Goal: Task Accomplishment & Management: Use online tool/utility

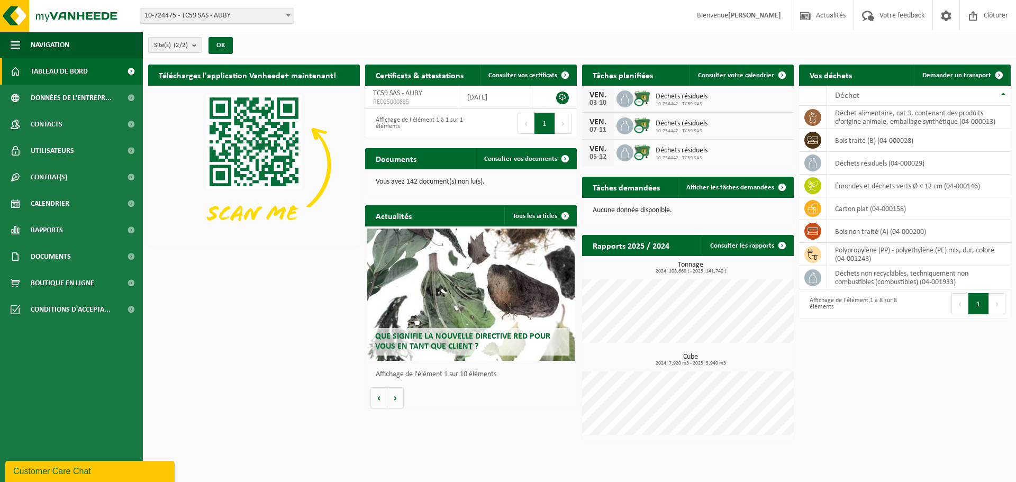
drag, startPoint x: 747, startPoint y: 74, endPoint x: 717, endPoint y: 101, distance: 40.1
click at [745, 74] on span "Consulter votre calendrier" at bounding box center [736, 75] width 76 height 7
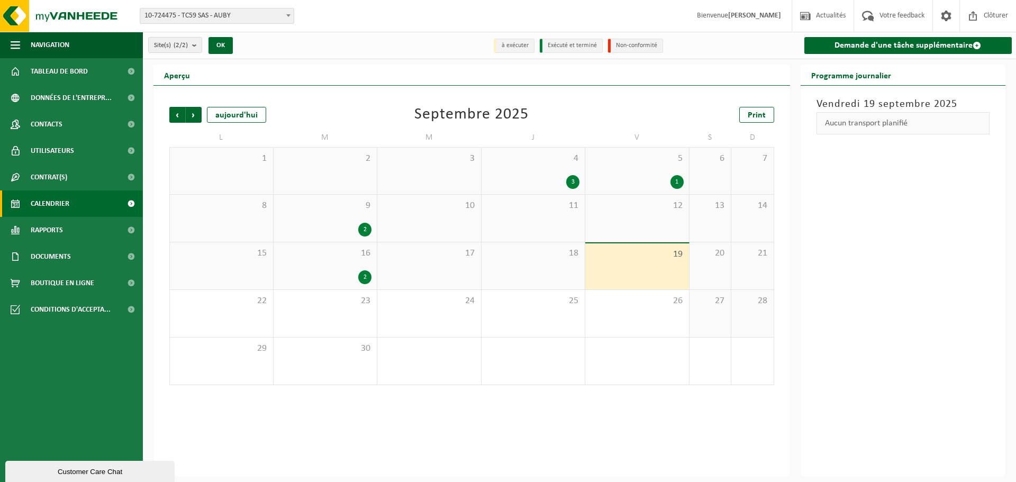
click at [517, 44] on li "à exécuter" at bounding box center [514, 46] width 41 height 14
click at [78, 7] on img at bounding box center [63, 16] width 127 height 32
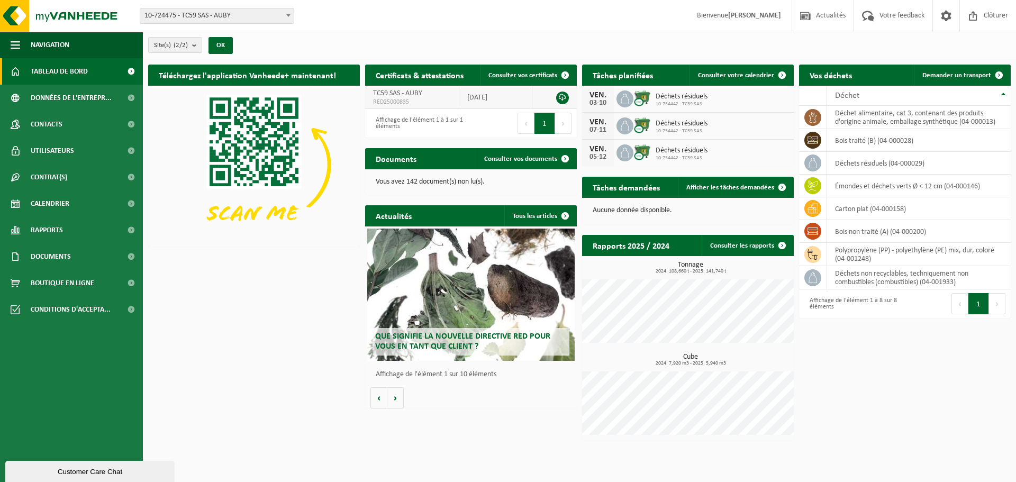
click at [563, 96] on link at bounding box center [562, 98] width 13 height 13
click at [748, 184] on span "Afficher les tâches demandées" at bounding box center [730, 187] width 88 height 7
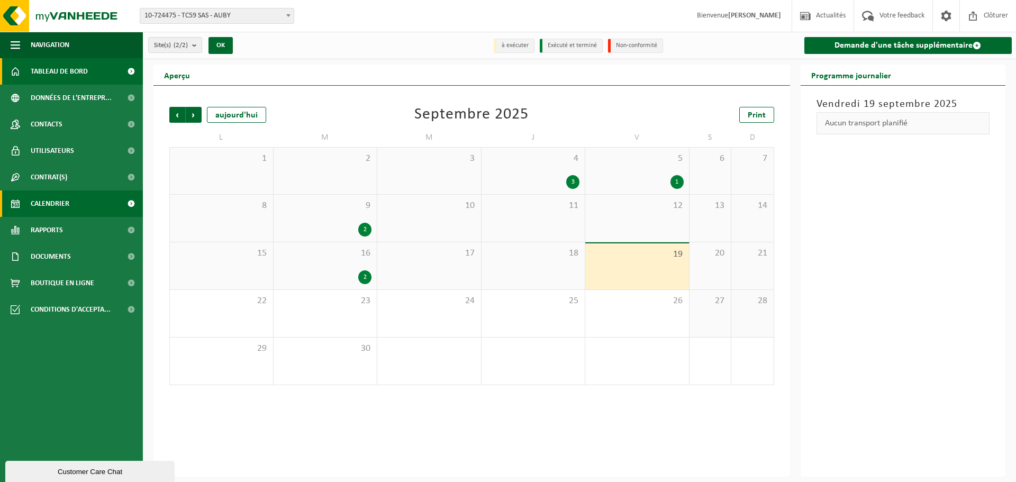
click at [49, 72] on span "Tableau de bord" at bounding box center [59, 71] width 57 height 26
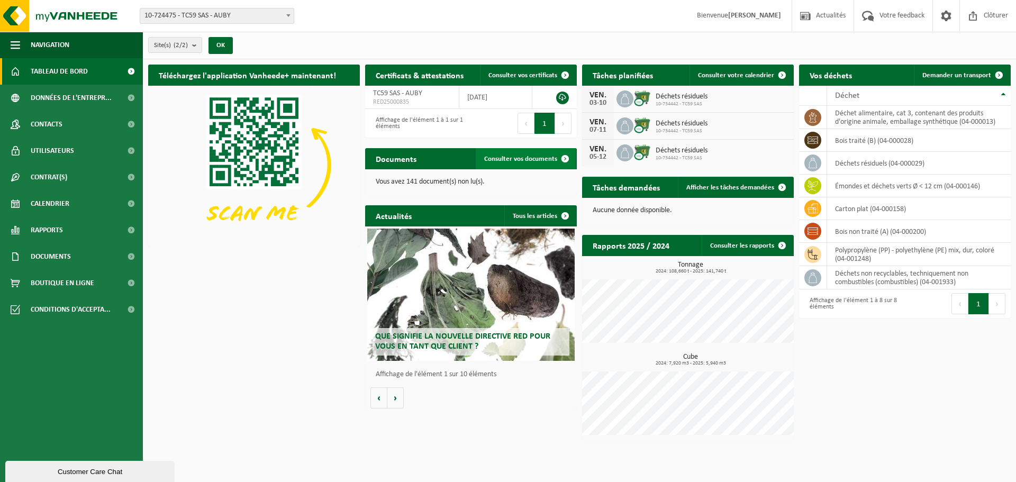
click at [534, 156] on span "Consulter vos documents" at bounding box center [520, 159] width 73 height 7
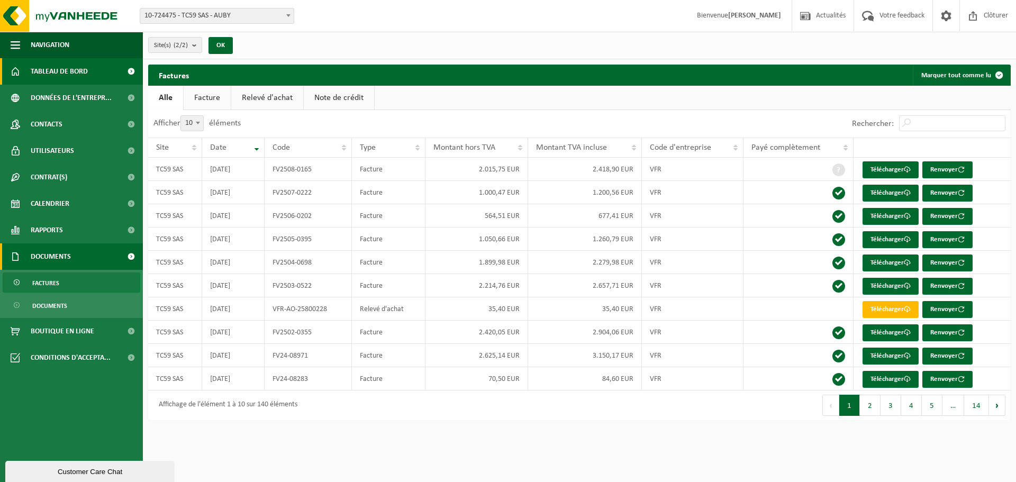
click at [59, 74] on span "Tableau de bord" at bounding box center [59, 71] width 57 height 26
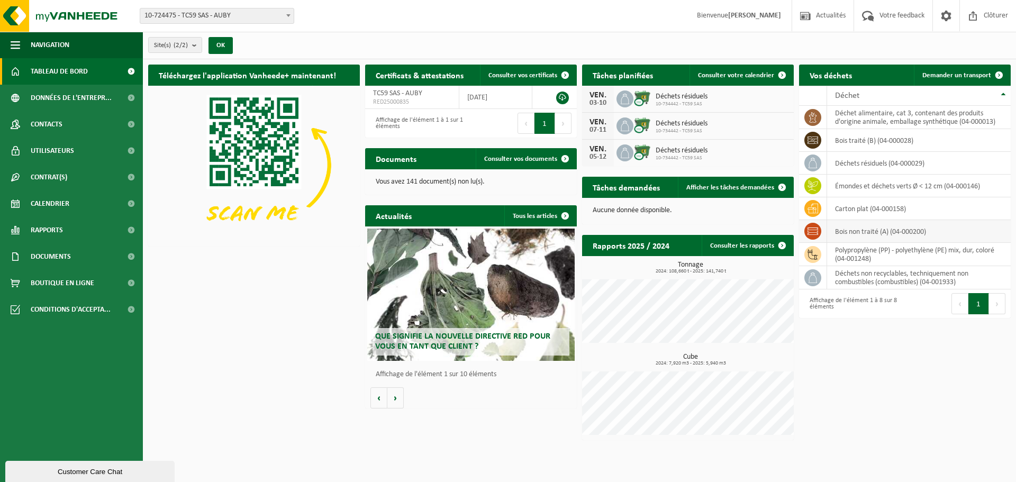
click at [840, 233] on td "bois non traité (A) (04-000200)" at bounding box center [919, 231] width 184 height 23
click at [808, 230] on icon at bounding box center [813, 231] width 11 height 7
click at [918, 231] on td "bois non traité (A) (04-000200)" at bounding box center [919, 231] width 184 height 23
click at [966, 73] on span "Demander un transport" at bounding box center [956, 75] width 69 height 7
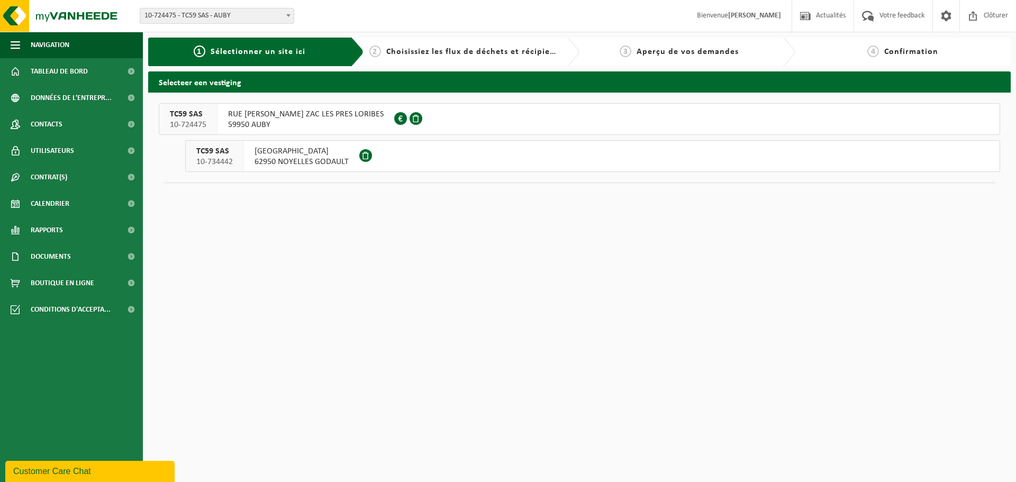
click at [330, 115] on span "RUE [PERSON_NAME] ZAC LES PRES LORIBES" at bounding box center [306, 114] width 156 height 11
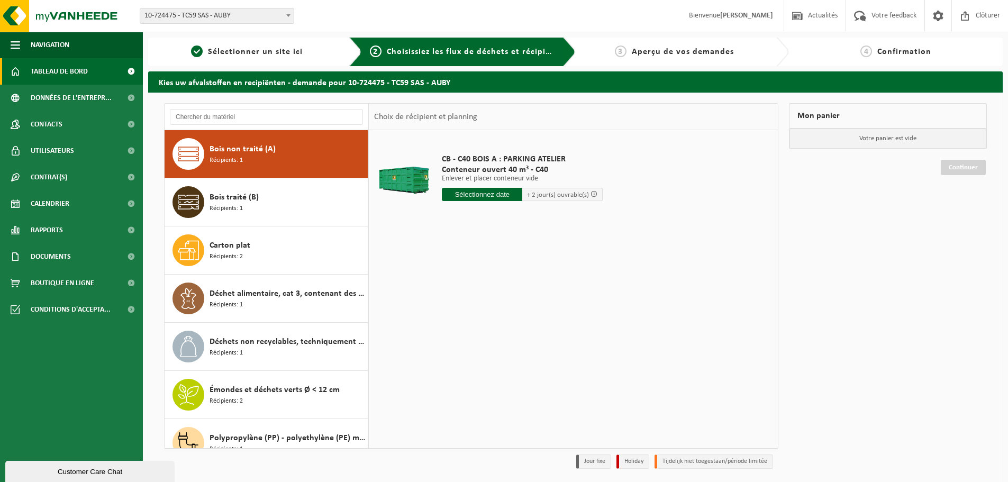
click at [55, 72] on span "Tableau de bord" at bounding box center [59, 71] width 57 height 26
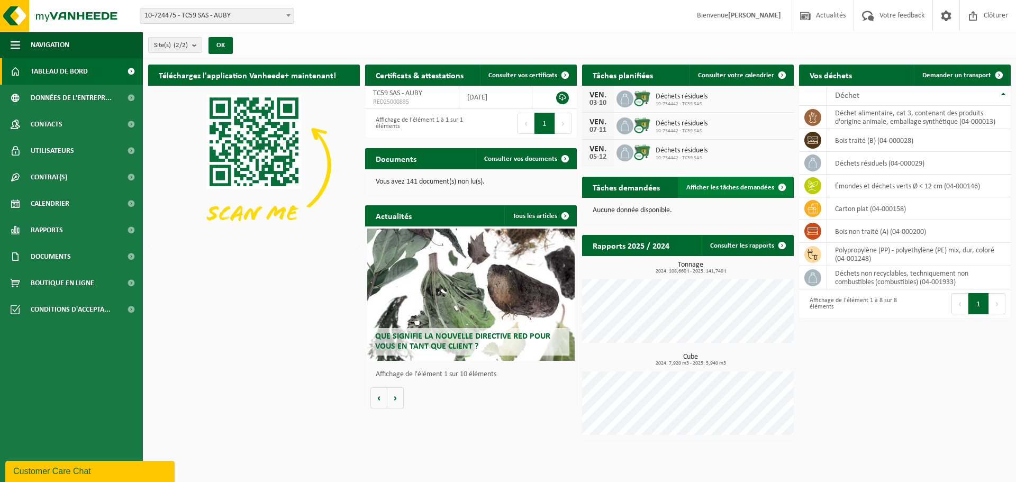
click at [727, 187] on span "Afficher les tâches demandées" at bounding box center [730, 187] width 88 height 7
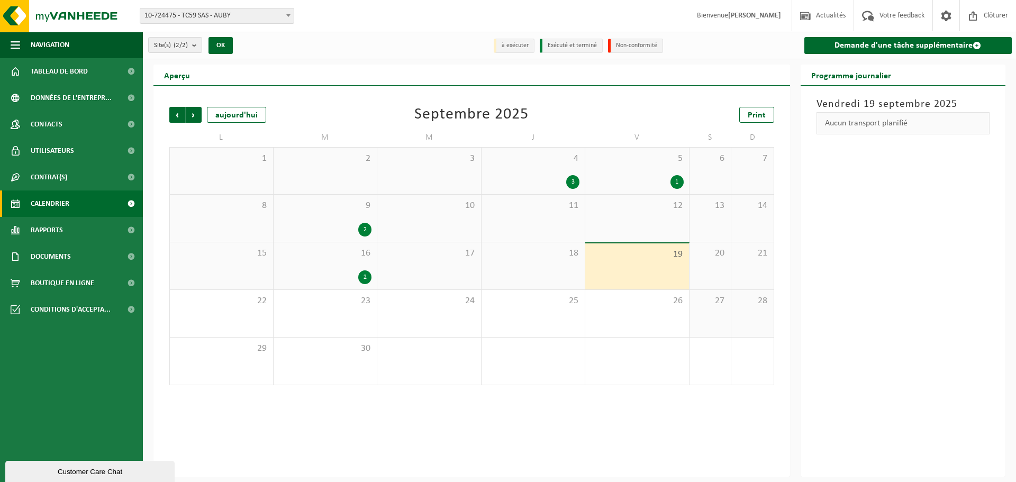
click at [365, 276] on div "2" at bounding box center [364, 277] width 13 height 14
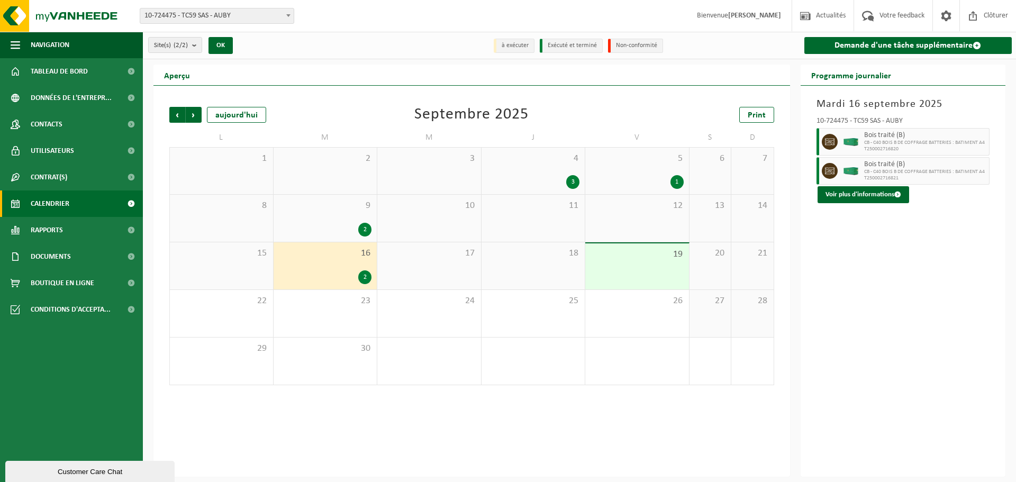
click at [365, 230] on div "2" at bounding box center [364, 230] width 13 height 14
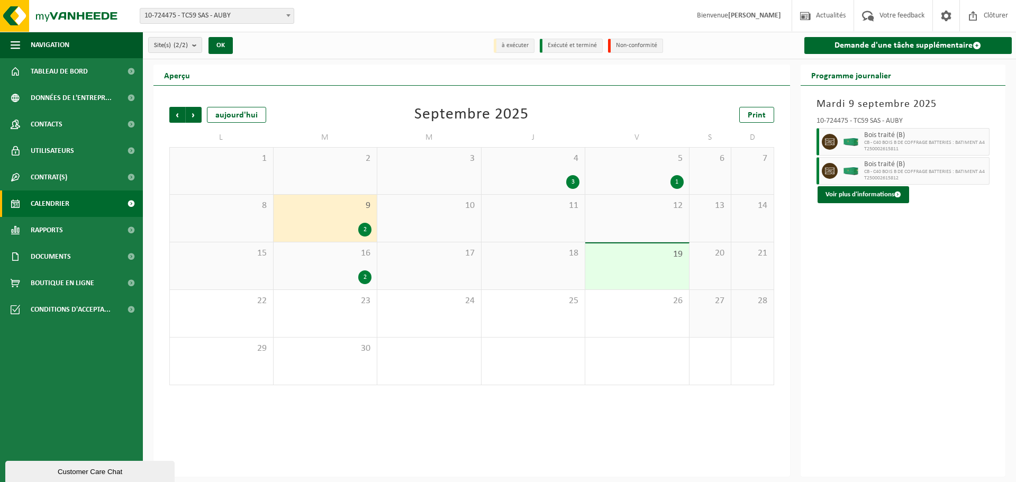
click at [571, 182] on div "3" at bounding box center [572, 182] width 13 height 14
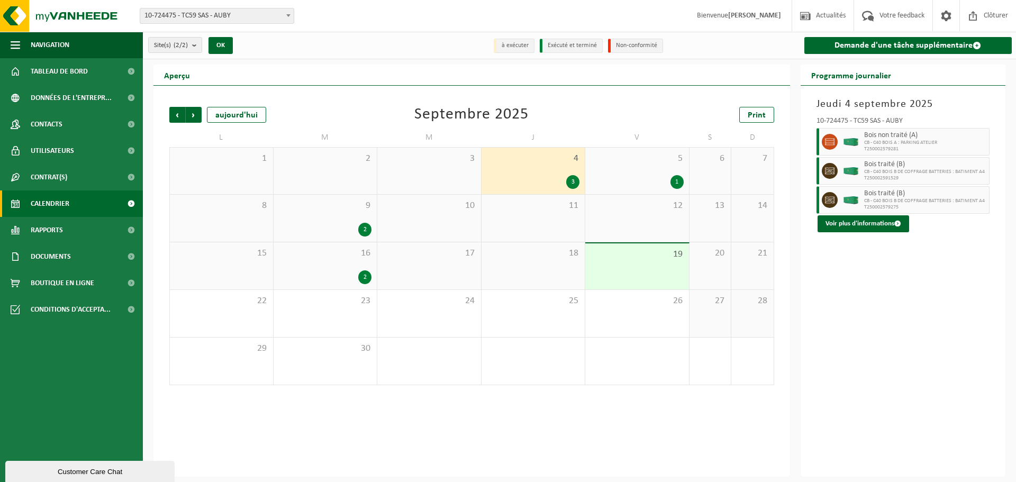
click at [681, 182] on div "1" at bounding box center [676, 182] width 13 height 14
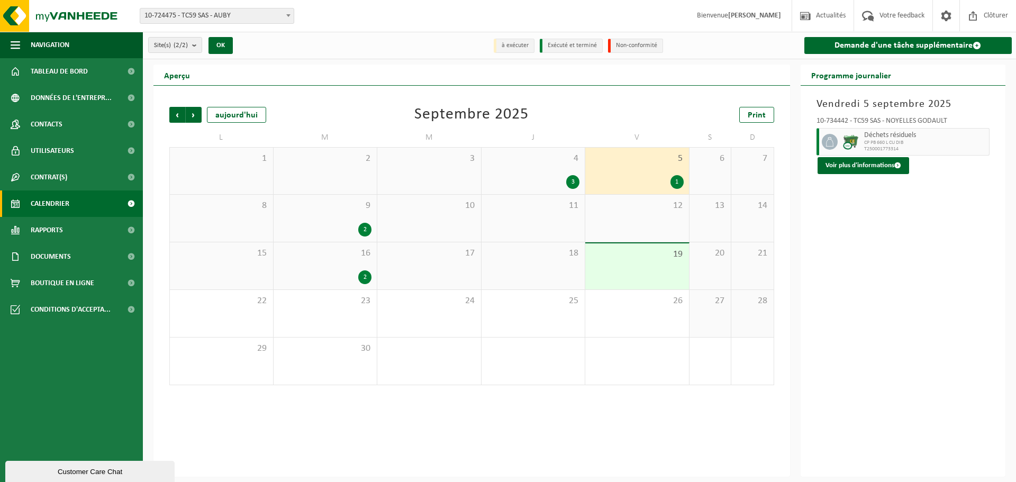
click at [575, 180] on div "3" at bounding box center [572, 182] width 13 height 14
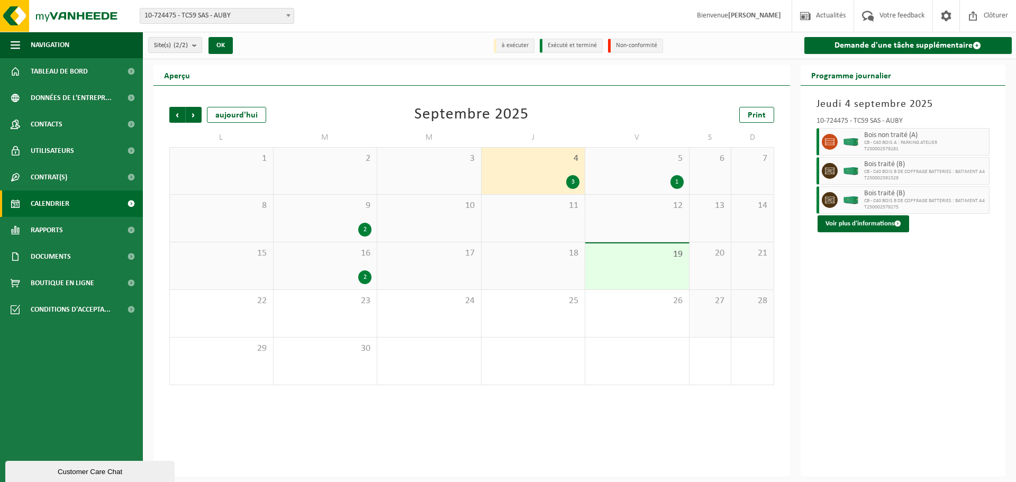
click at [675, 179] on div "1" at bounding box center [676, 182] width 13 height 14
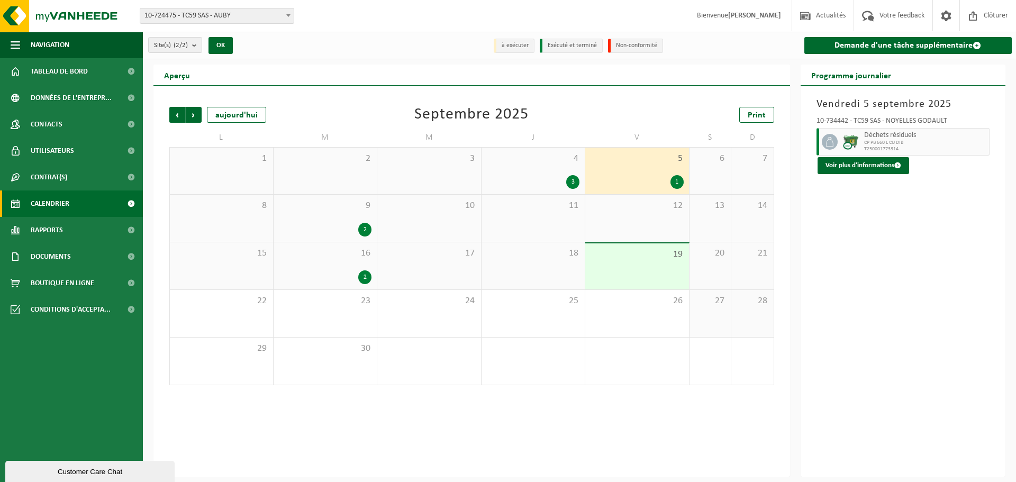
click at [368, 224] on div "2" at bounding box center [364, 230] width 13 height 14
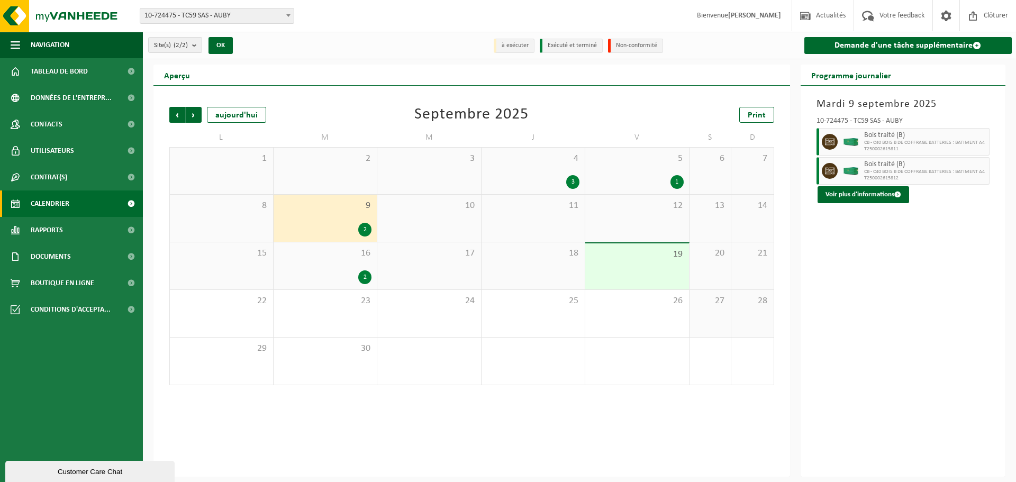
click at [365, 278] on div "2" at bounding box center [364, 277] width 13 height 14
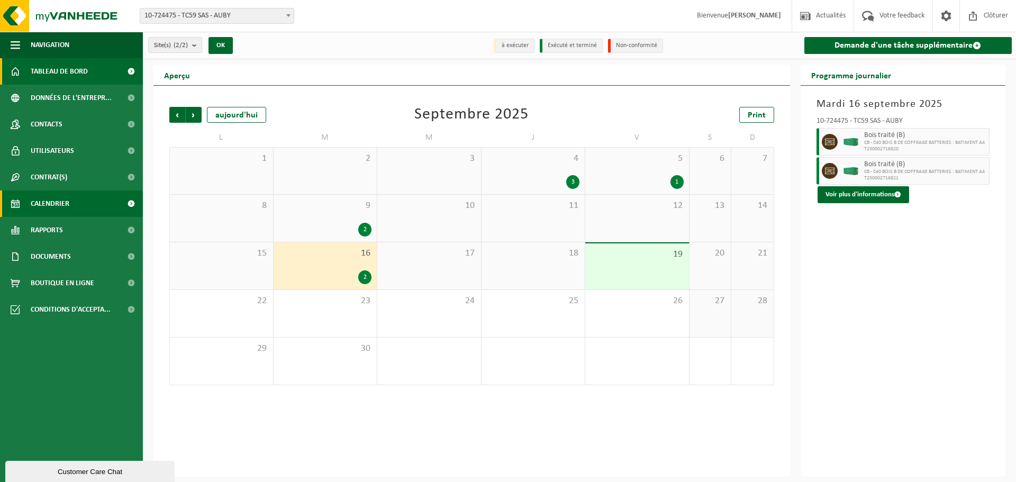
click at [50, 77] on span "Tableau de bord" at bounding box center [59, 71] width 57 height 26
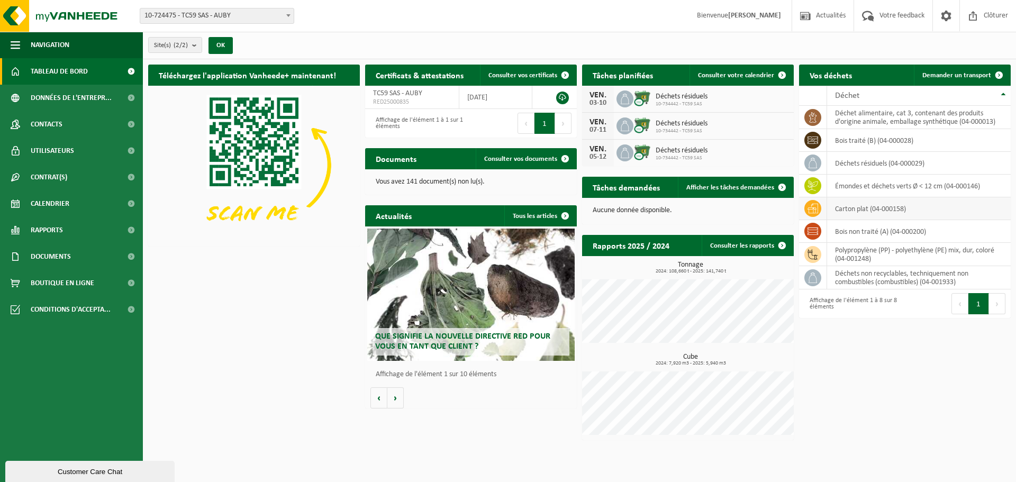
drag, startPoint x: 738, startPoint y: 187, endPoint x: 803, endPoint y: 219, distance: 72.7
click at [739, 188] on span "Afficher les tâches demandées" at bounding box center [730, 187] width 88 height 7
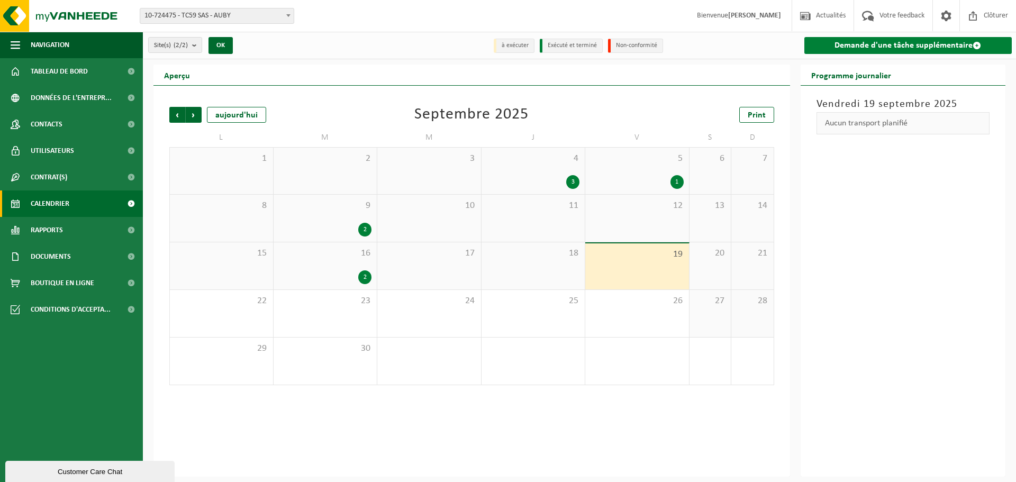
click at [884, 47] on link "Demande d'une tâche supplémentaire" at bounding box center [908, 45] width 208 height 17
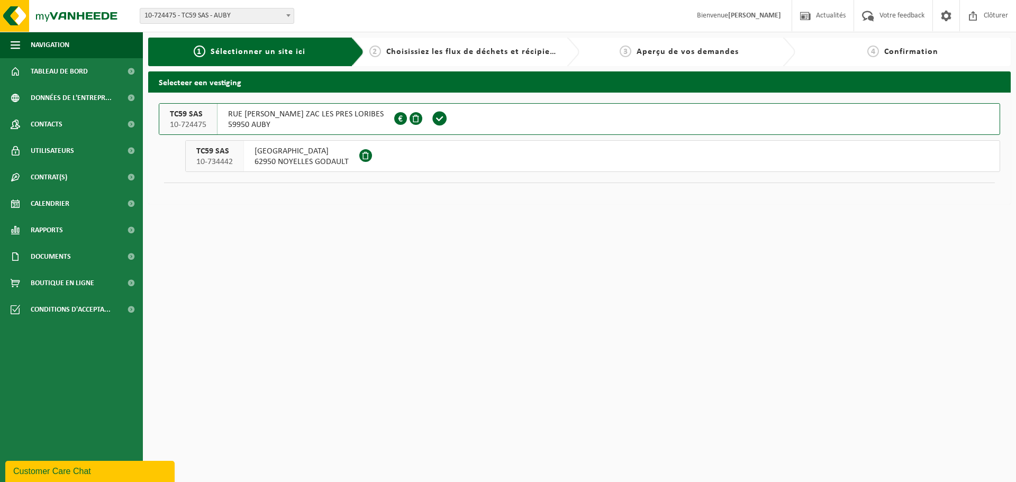
click at [295, 121] on span "59950 AUBY" at bounding box center [306, 125] width 156 height 11
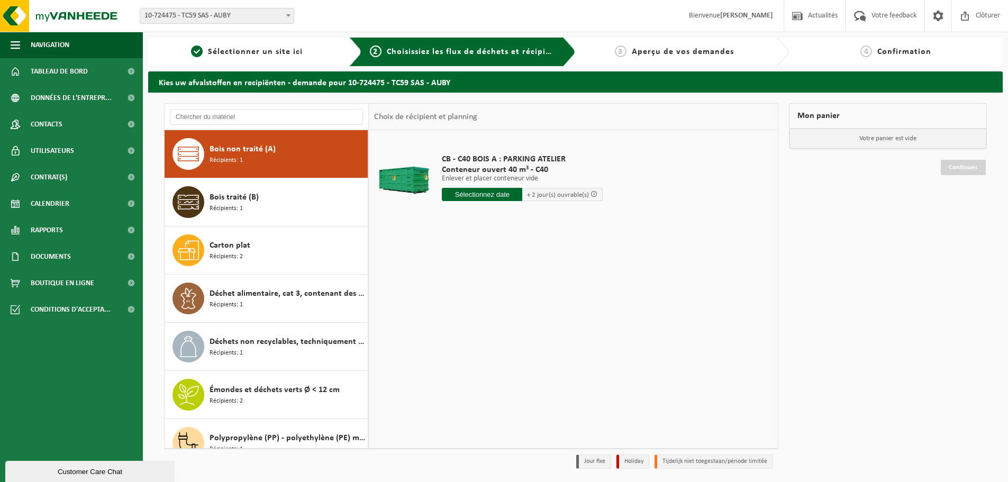
click at [248, 158] on div "Bois non traité (A) Récipients: 1" at bounding box center [288, 154] width 156 height 32
click at [476, 196] on input "text" at bounding box center [482, 194] width 80 height 13
click at [452, 304] on div "22" at bounding box center [451, 305] width 19 height 17
type input "à partir de 2025-09-22"
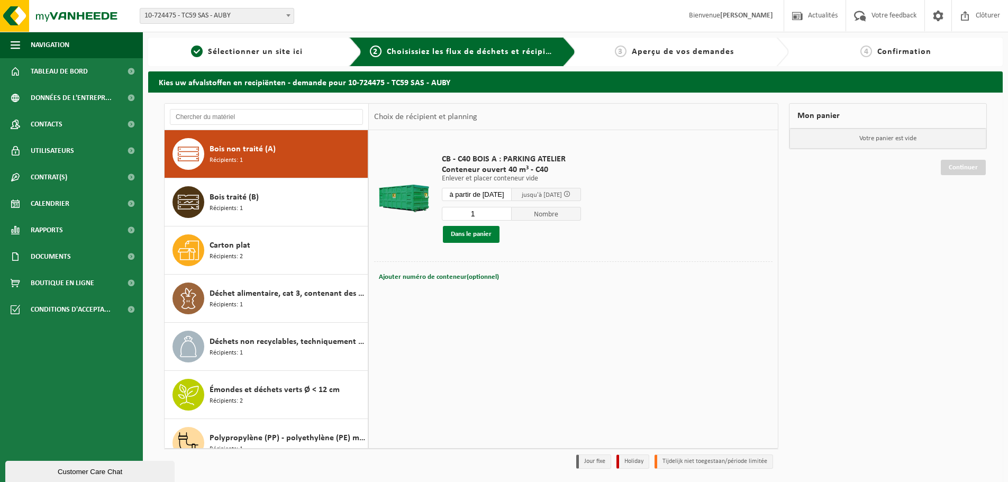
click at [481, 239] on button "Dans le panier" at bounding box center [471, 234] width 57 height 17
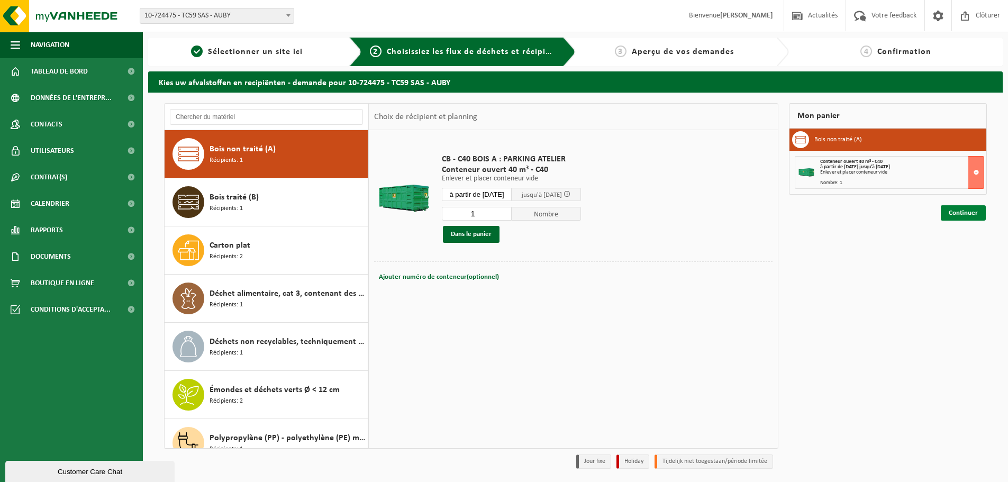
click at [972, 216] on link "Continuer" at bounding box center [963, 212] width 45 height 15
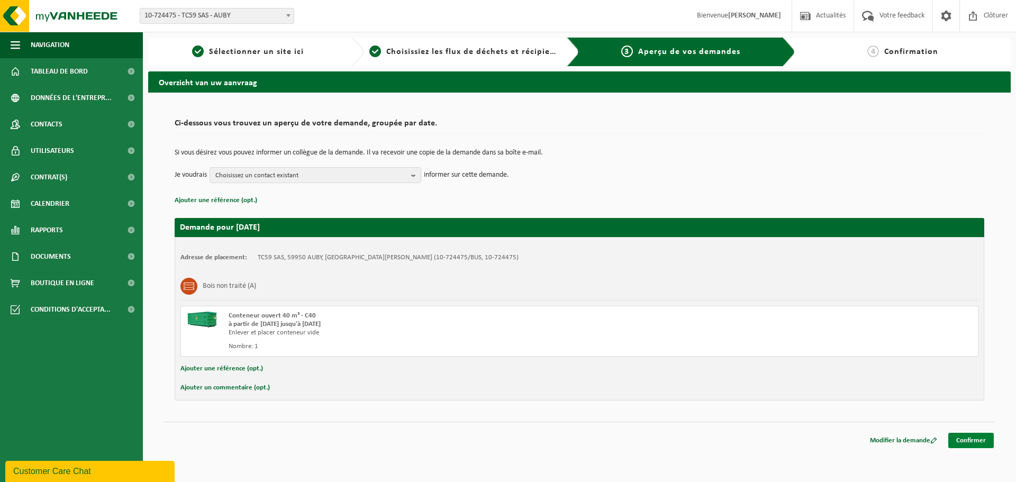
click at [979, 441] on link "Confirmer" at bounding box center [971, 440] width 46 height 15
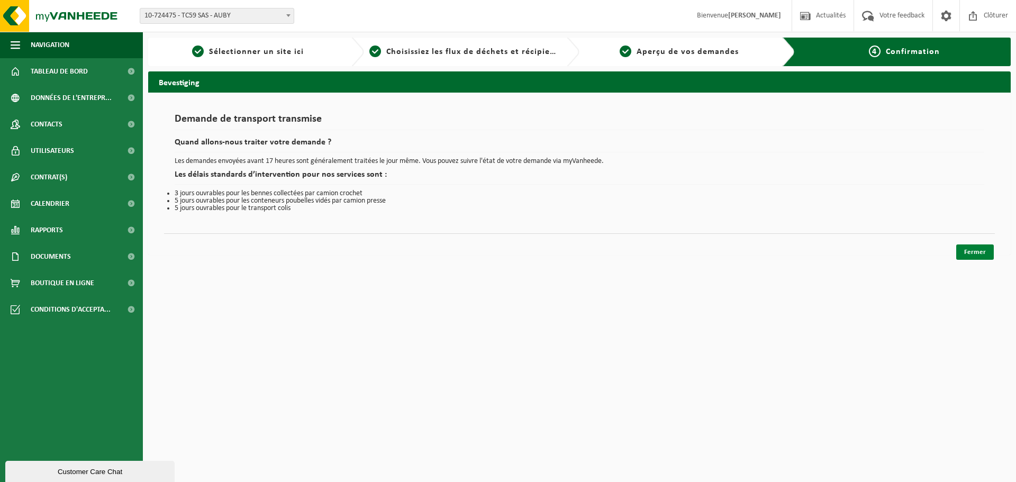
click at [978, 250] on link "Fermer" at bounding box center [975, 251] width 38 height 15
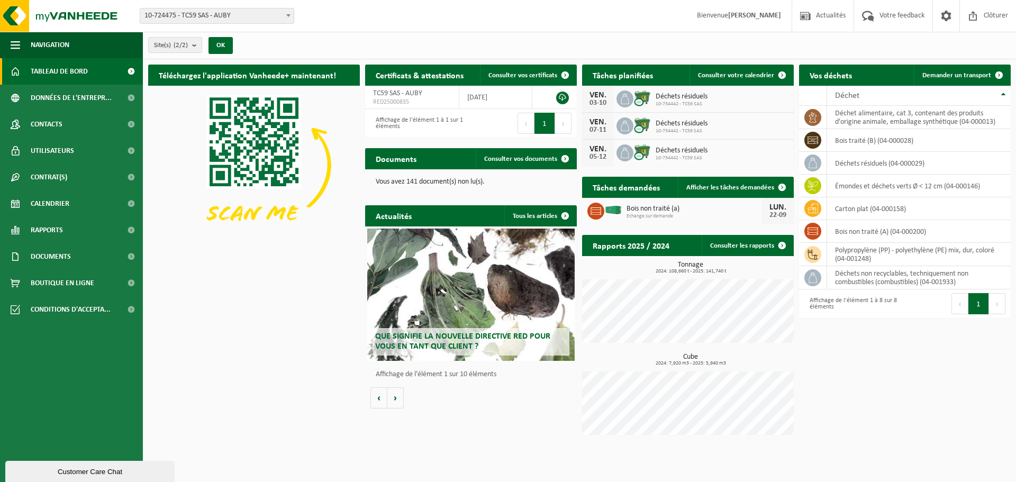
click at [529, 274] on div "Que signifie la nouvelle directive RED pour vous en tant que client ?" at bounding box center [470, 295] width 207 height 132
